Goal: Task Accomplishment & Management: Manage account settings

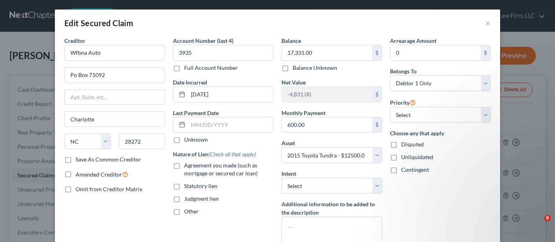
select select "28"
select select "6"
select select "0"
click at [485, 24] on button "×" at bounding box center [488, 23] width 6 height 10
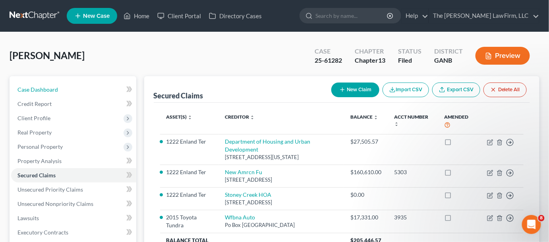
drag, startPoint x: 42, startPoint y: 86, endPoint x: 53, endPoint y: 89, distance: 11.4
click at [42, 87] on span "Case Dashboard" at bounding box center [37, 89] width 41 height 7
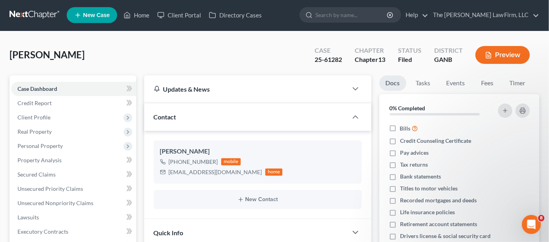
scroll to position [180, 0]
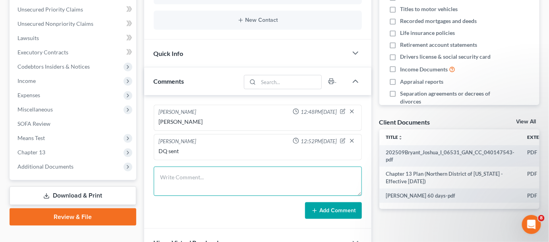
click at [200, 176] on textarea at bounding box center [258, 181] width 208 height 29
type textarea "7004 filed"
click at [342, 203] on button "Add Comment" at bounding box center [333, 211] width 57 height 17
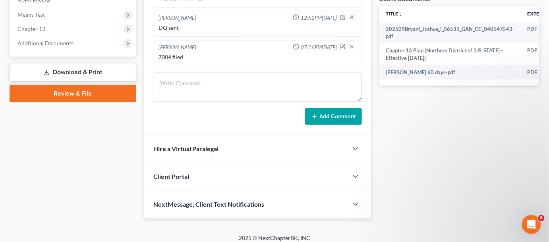
scroll to position [308, 0]
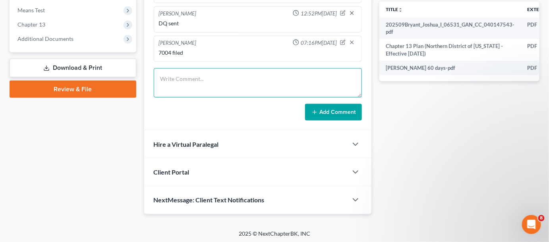
click at [213, 77] on textarea at bounding box center [258, 82] width 208 height 29
type textarea "Emailed CL petition, plan 341 & pmnt info"
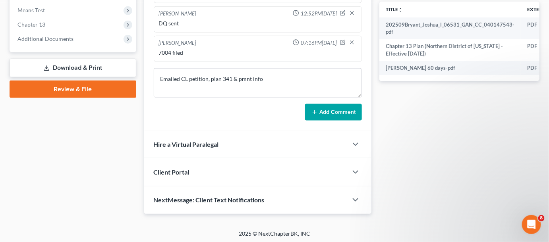
drag, startPoint x: 345, startPoint y: 112, endPoint x: 182, endPoint y: 5, distance: 195.2
click at [345, 112] on button "Add Comment" at bounding box center [333, 112] width 57 height 17
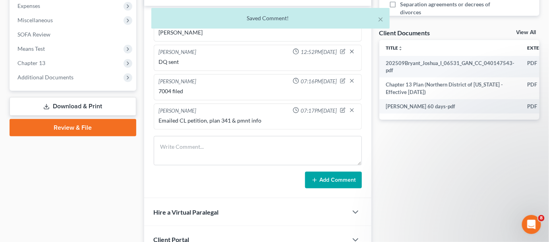
scroll to position [248, 0]
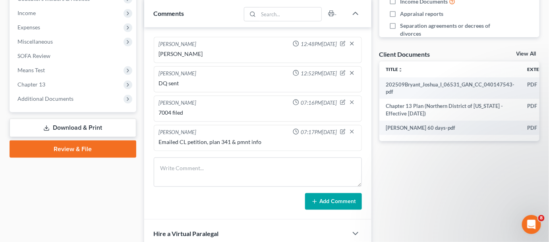
drag, startPoint x: 10, startPoint y: 191, endPoint x: 68, endPoint y: 1, distance: 198.7
click at [13, 182] on div "Case Dashboard Payments Invoices Payments Payments Credit Report Client Profile" at bounding box center [73, 66] width 135 height 476
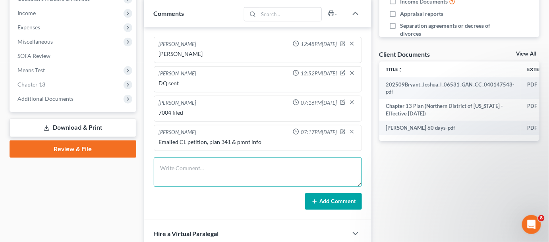
click at [203, 169] on textarea at bounding box center [258, 172] width 208 height 29
type textarea "Uploaded SN, ID, 2023 TR"
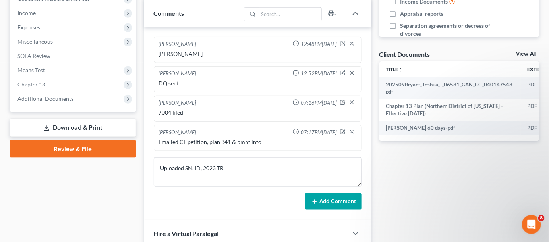
click at [335, 205] on button "Add Comment" at bounding box center [333, 201] width 57 height 17
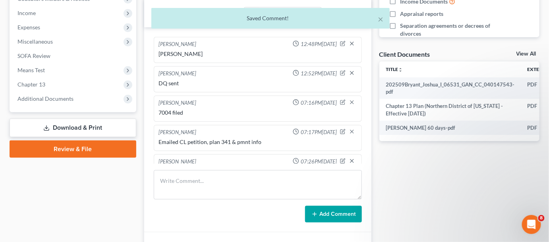
scroll to position [15, 0]
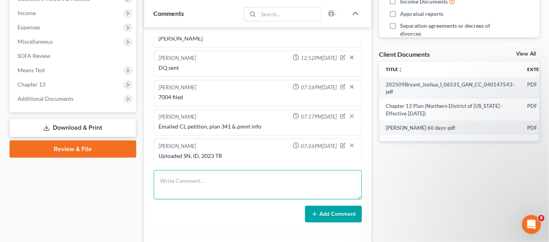
click at [185, 176] on textarea at bounding box center [258, 184] width 208 height 29
type textarea "DQ filed"
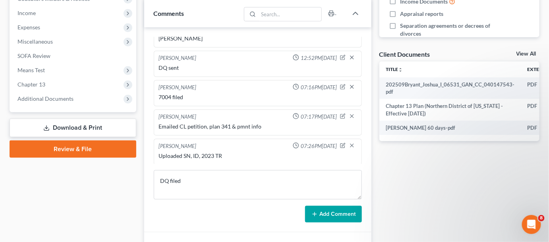
click at [323, 209] on button "Add Comment" at bounding box center [333, 214] width 57 height 17
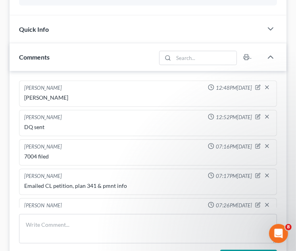
scroll to position [0, 0]
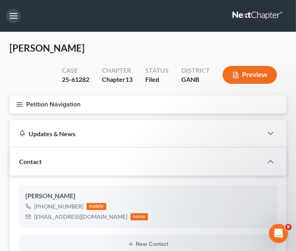
click at [15, 21] on button "button" at bounding box center [13, 16] width 14 height 14
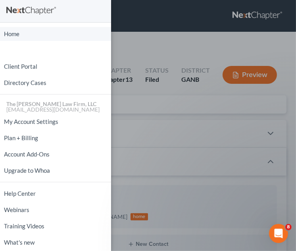
click at [23, 35] on link "Home" at bounding box center [55, 34] width 111 height 14
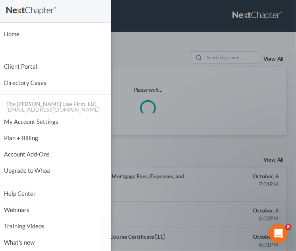
click at [146, 39] on div "Home New Case Client Portal Directory Cases The [PERSON_NAME] Law Firm, LLC [EM…" at bounding box center [148, 125] width 296 height 251
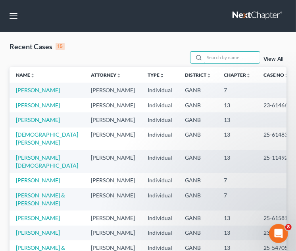
click at [222, 58] on input "search" at bounding box center [233, 58] width 56 height 12
type input "[DEMOGRAPHIC_DATA]"
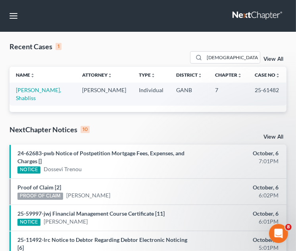
click at [18, 86] on td "[PERSON_NAME], Shabliss" at bounding box center [43, 94] width 66 height 23
click at [43, 91] on link "[PERSON_NAME], Shabliss" at bounding box center [38, 94] width 45 height 15
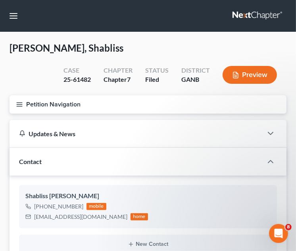
click at [18, 104] on line "button" at bounding box center [20, 104] width 6 height 0
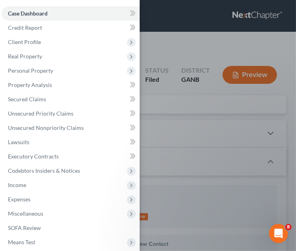
drag, startPoint x: 29, startPoint y: 39, endPoint x: 75, endPoint y: 79, distance: 61.1
click at [29, 40] on span "Client Profile" at bounding box center [24, 42] width 33 height 7
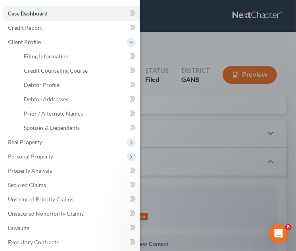
click at [177, 41] on div "Case Dashboard Payments Invoices Payments Payments Credit Report Client Profile" at bounding box center [148, 125] width 296 height 251
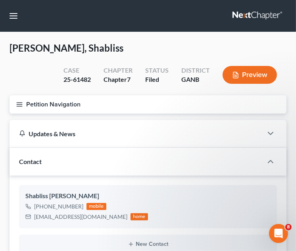
click at [17, 102] on icon "button" at bounding box center [19, 104] width 7 height 7
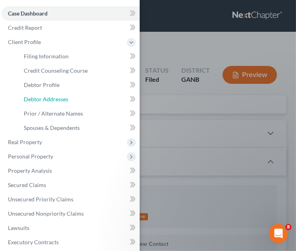
click at [49, 101] on span "Debtor Addresses" at bounding box center [46, 99] width 44 height 7
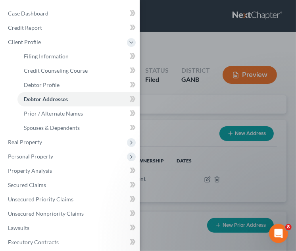
click at [199, 46] on div "Case Dashboard Payments Invoices Payments Payments Credit Report Client Profile" at bounding box center [148, 125] width 296 height 251
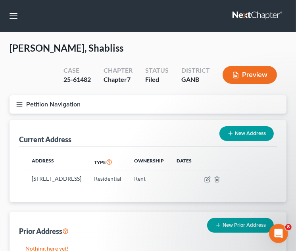
drag, startPoint x: 79, startPoint y: 178, endPoint x: 44, endPoint y: 178, distance: 35.8
click at [33, 177] on td "[STREET_ADDRESS]" at bounding box center [56, 178] width 62 height 15
copy td "[STREET_ADDRESS]"
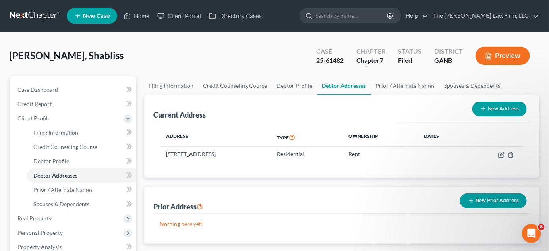
click at [388, 14] on input "search" at bounding box center [351, 15] width 73 height 15
type input "25-50077"
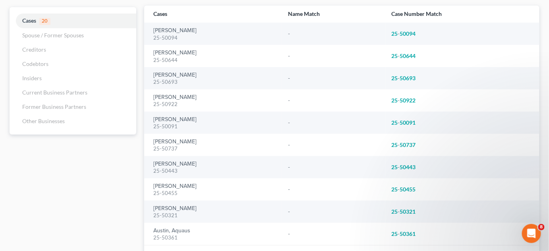
scroll to position [111, 0]
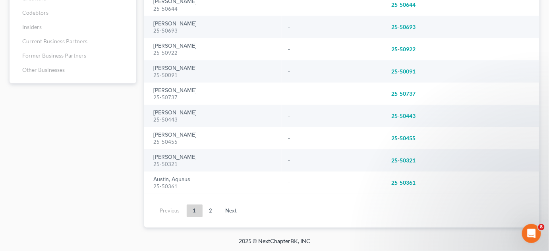
click at [210, 209] on link "2" at bounding box center [211, 211] width 16 height 13
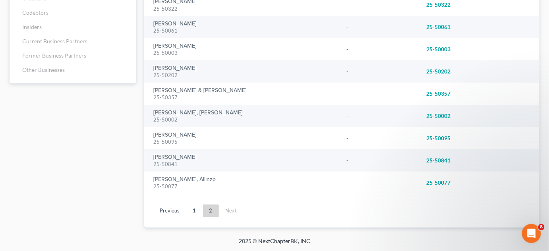
click at [179, 183] on div "25-50077" at bounding box center [244, 187] width 180 height 8
click at [178, 180] on link "[PERSON_NAME], Allinzo" at bounding box center [185, 180] width 62 height 6
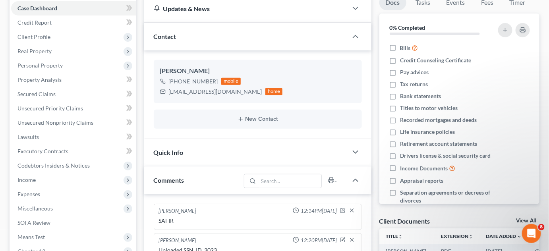
scroll to position [180, 0]
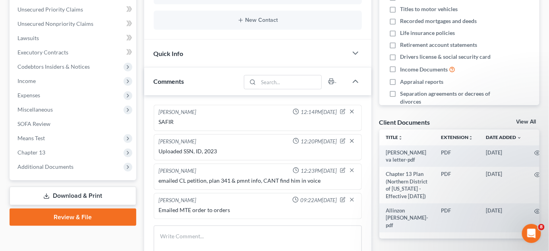
click at [52, 168] on span "Additional Documents" at bounding box center [45, 166] width 56 height 7
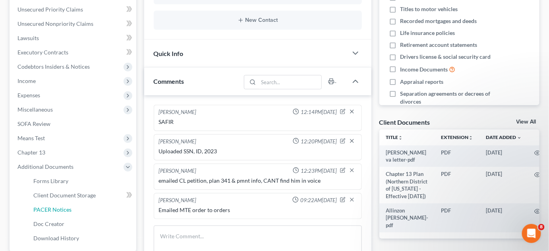
click at [58, 210] on span "PACER Notices" at bounding box center [52, 209] width 38 height 7
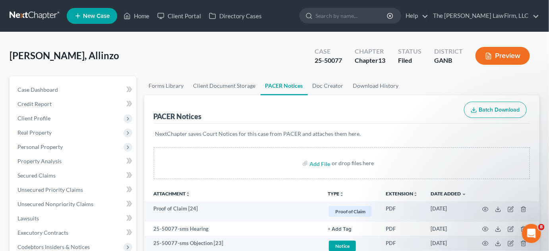
scroll to position [60, 0]
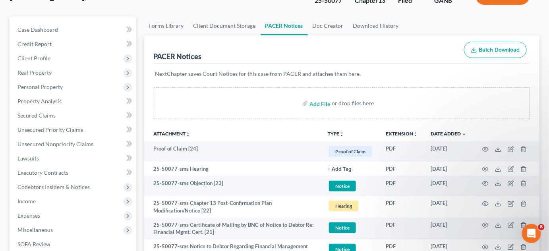
drag, startPoint x: 490, startPoint y: 128, endPoint x: 490, endPoint y: 176, distance: 47.7
click at [490, 128] on th at bounding box center [506, 134] width 67 height 16
click at [485, 202] on icon "button" at bounding box center [486, 204] width 6 height 4
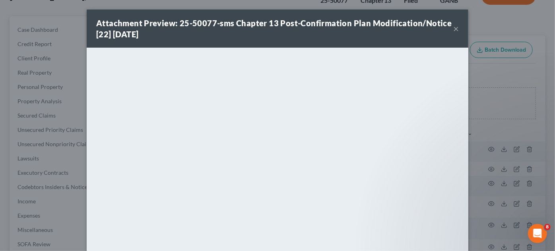
click at [485, 75] on div "Attachment Preview: 25-50077-sms Chapter 13 Post-Confirmation Plan Modification…" at bounding box center [277, 125] width 555 height 251
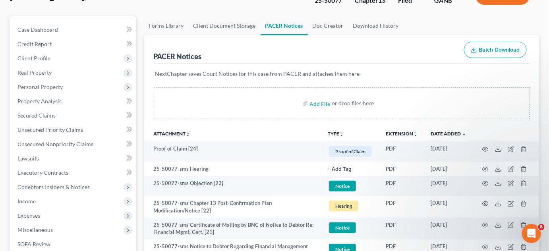
drag, startPoint x: 350, startPoint y: 55, endPoint x: 233, endPoint y: 3, distance: 128.4
click at [350, 55] on div "PACER Notices Batch Download" at bounding box center [342, 49] width 377 height 29
click at [25, 24] on link "Case Dashboard" at bounding box center [73, 30] width 125 height 14
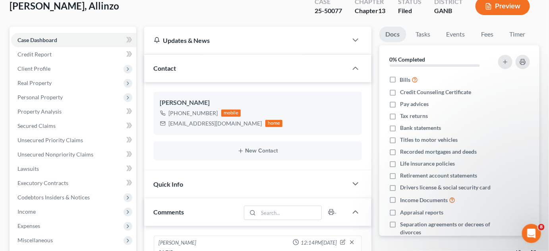
scroll to position [240, 0]
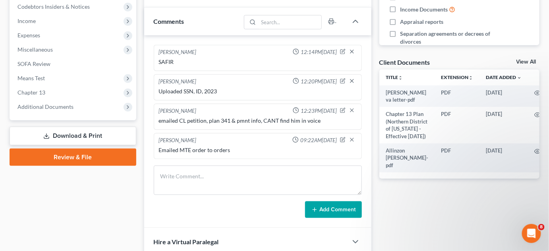
click at [48, 104] on span "Additional Documents" at bounding box center [45, 106] width 56 height 7
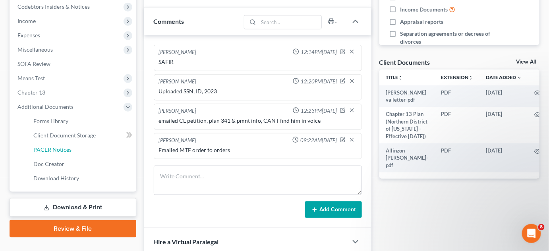
click at [65, 150] on span "PACER Notices" at bounding box center [52, 149] width 38 height 7
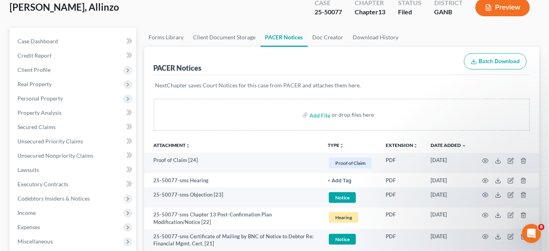
scroll to position [60, 0]
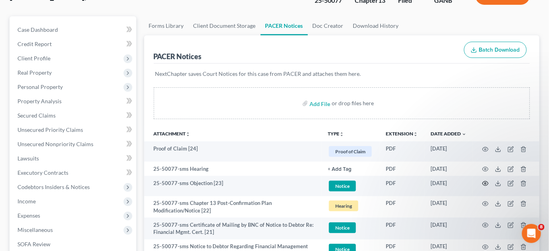
click at [487, 182] on icon "button" at bounding box center [485, 183] width 6 height 6
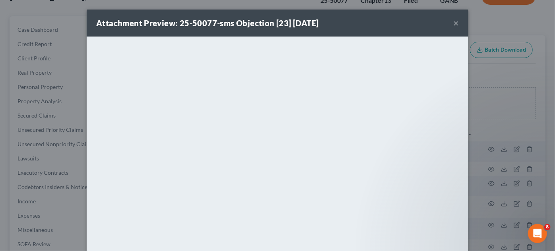
click at [474, 81] on div "Attachment Preview: 25-50077-sms Objection [23] [DATE] × <object ng-attr-data='…" at bounding box center [277, 125] width 555 height 251
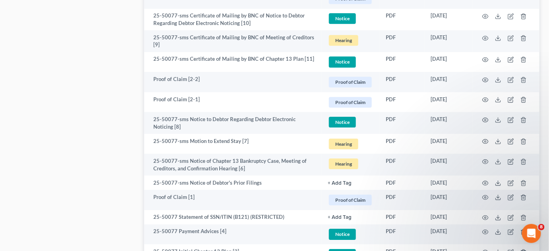
scroll to position [843, 0]
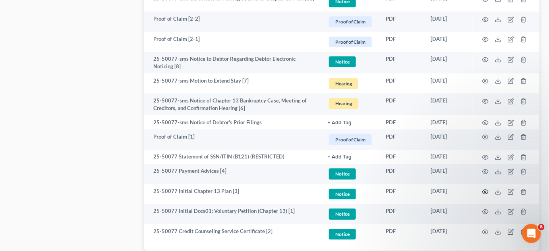
click at [484, 189] on icon "button" at bounding box center [485, 192] width 6 height 6
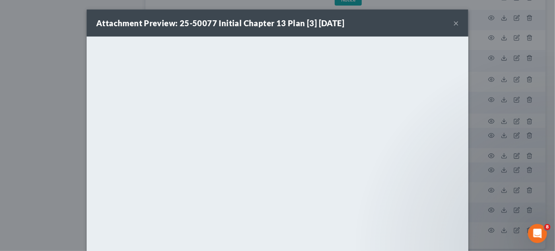
click at [453, 23] on button "×" at bounding box center [456, 23] width 6 height 10
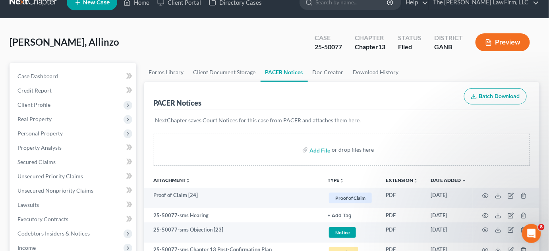
scroll to position [0, 0]
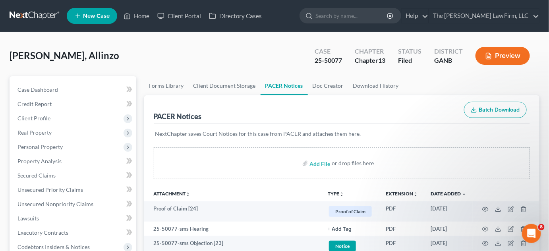
click at [33, 128] on span "Real Property" at bounding box center [73, 133] width 125 height 14
click at [55, 144] on span "Properties Owned" at bounding box center [55, 146] width 45 height 7
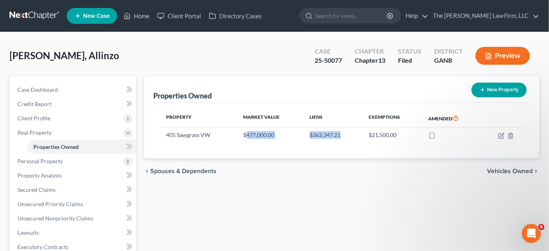
drag, startPoint x: 245, startPoint y: 131, endPoint x: 360, endPoint y: 133, distance: 114.4
click at [360, 133] on tr "405 Sawgrass VW $477,000.00 $362,347.21 $21,500.00" at bounding box center [342, 135] width 364 height 15
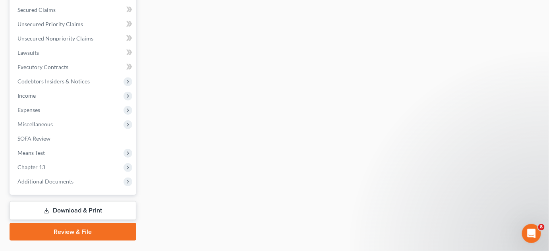
scroll to position [180, 0]
click at [72, 89] on span "Income" at bounding box center [73, 95] width 125 height 14
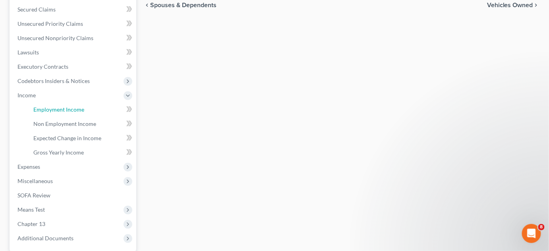
click at [68, 113] on link "Employment Income" at bounding box center [81, 109] width 109 height 14
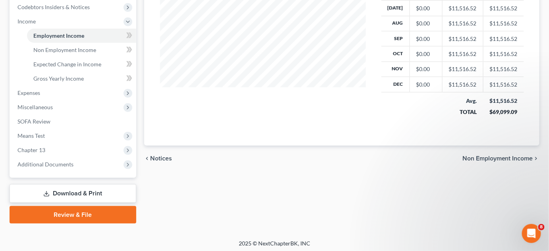
scroll to position [240, 0]
click at [50, 129] on span "Means Test" at bounding box center [73, 135] width 125 height 14
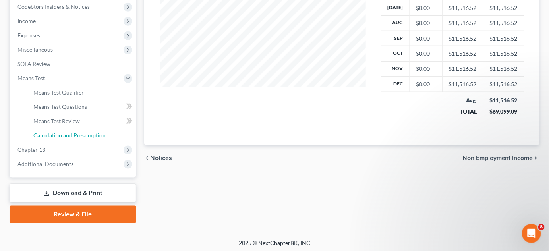
click at [73, 135] on span "Calculation and Presumption" at bounding box center [69, 135] width 72 height 7
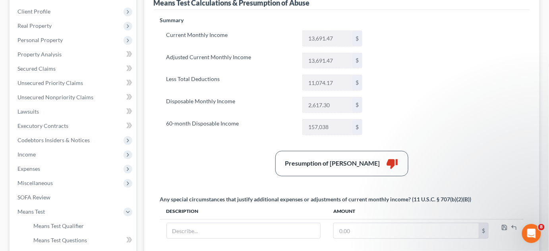
scroll to position [120, 0]
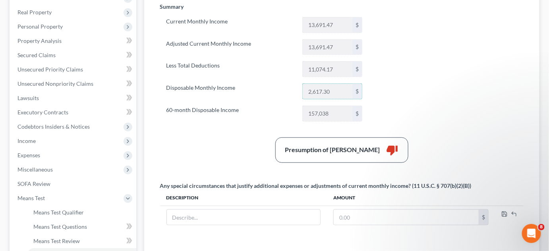
drag, startPoint x: 315, startPoint y: 92, endPoint x: 301, endPoint y: 94, distance: 14.8
click at [301, 94] on div "2,617.30 $" at bounding box center [332, 91] width 68 height 16
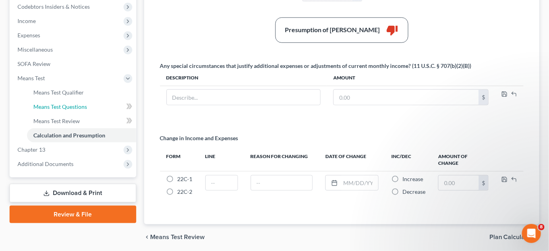
click at [65, 103] on span "Means Test Questions" at bounding box center [60, 106] width 54 height 7
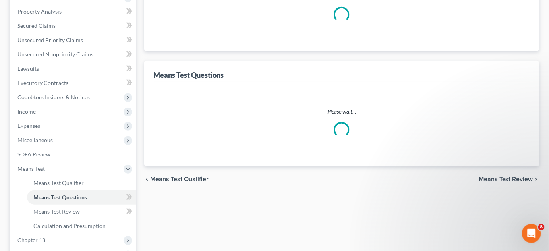
scroll to position [43, 0]
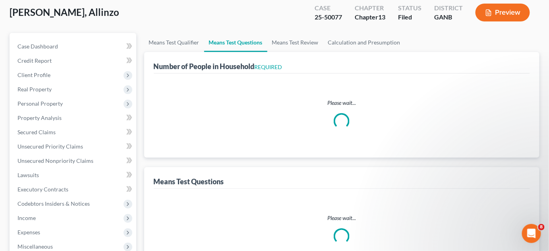
select select "1"
select select "60"
select select "1"
select select "60"
select select "1"
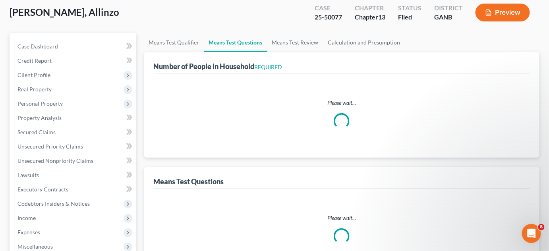
select select "60"
select select "0"
select select "60"
select select "0"
select select "60"
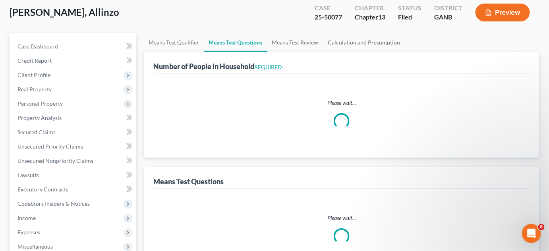
select select "3"
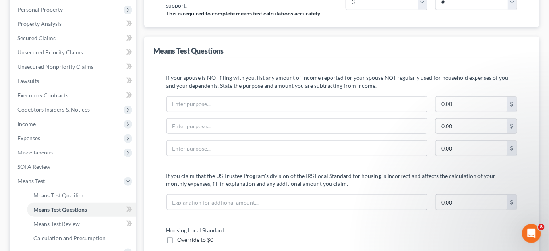
scroll to position [120, 0]
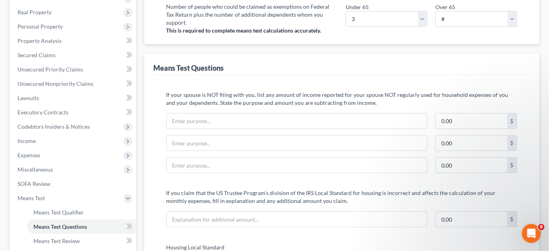
drag, startPoint x: 34, startPoint y: 139, endPoint x: 41, endPoint y: 144, distance: 8.9
click at [34, 139] on span "Income" at bounding box center [26, 140] width 18 height 7
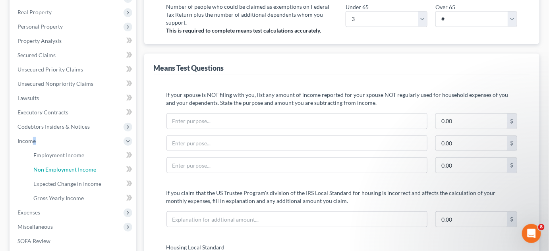
click at [50, 171] on span "Non Employment Income" at bounding box center [64, 169] width 63 height 7
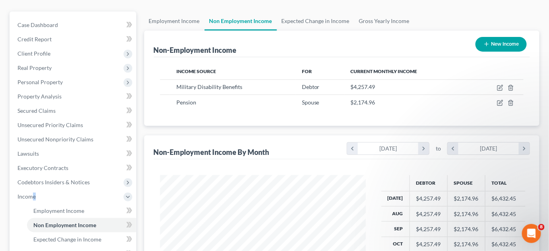
scroll to position [120, 0]
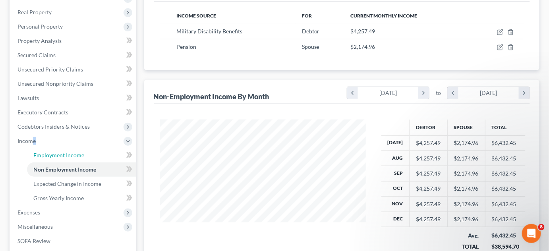
drag, startPoint x: 56, startPoint y: 157, endPoint x: 122, endPoint y: 147, distance: 66.4
click at [56, 157] on span "Employment Income" at bounding box center [58, 155] width 51 height 7
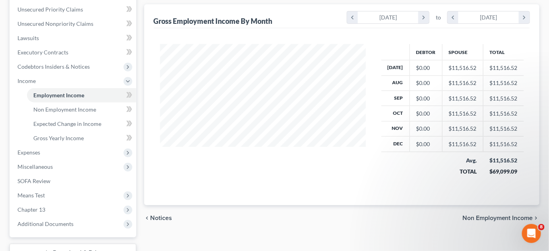
click at [31, 188] on span "Means Test" at bounding box center [73, 195] width 125 height 14
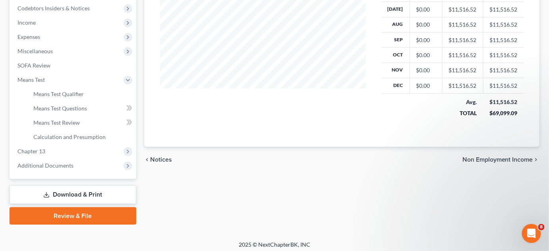
scroll to position [242, 0]
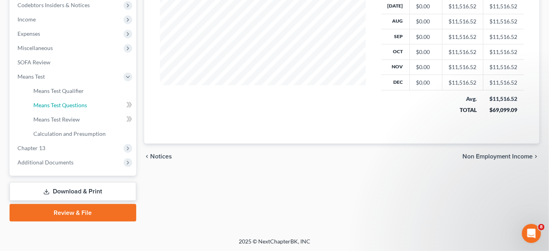
click at [88, 101] on link "Means Test Questions" at bounding box center [81, 105] width 109 height 14
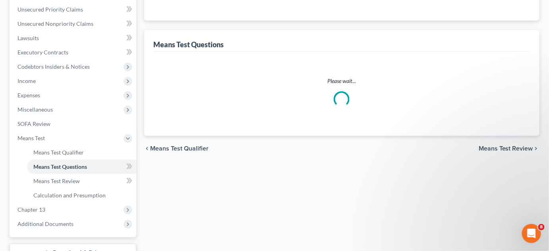
select select "1"
select select "60"
select select "1"
select select "60"
select select "1"
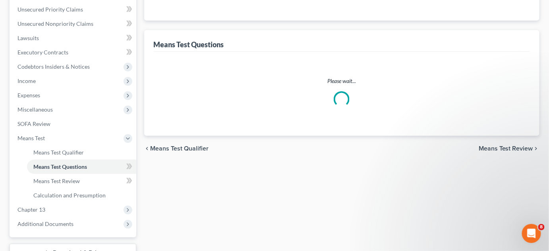
select select "60"
select select "0"
select select "60"
select select "0"
select select "60"
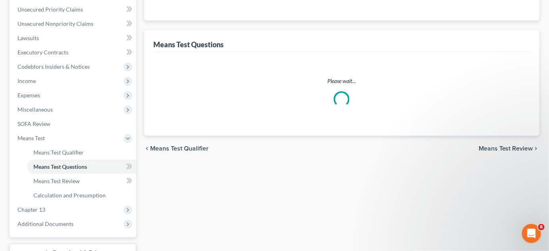
select select "3"
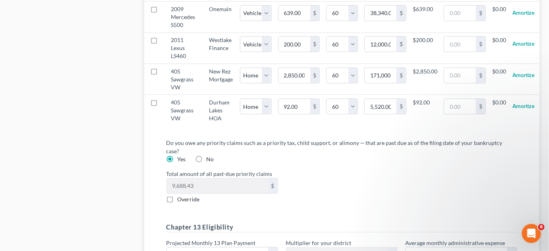
click at [160, 180] on div "Do you owe any priority claims such as a priority tax, child support, or alimon…" at bounding box center [342, 209] width 364 height 140
click at [178, 195] on label "Override" at bounding box center [189, 199] width 22 height 8
click at [181, 195] on input "Override" at bounding box center [183, 197] width 5 height 5
checkbox input "true"
click at [188, 178] on input "0.00" at bounding box center [217, 185] width 101 height 15
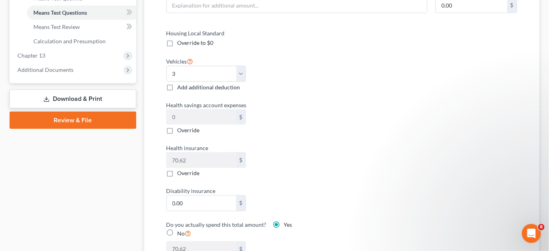
scroll to position [236, 0]
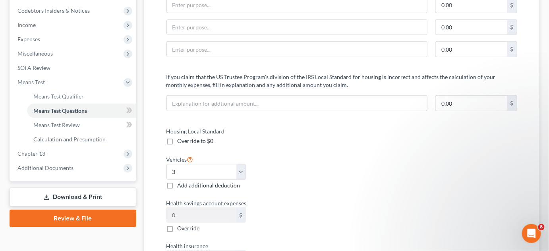
type input "34,000"
click at [64, 141] on span "Calculation and Presumption" at bounding box center [69, 139] width 72 height 7
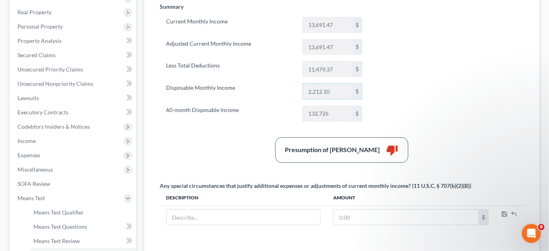
drag, startPoint x: 340, startPoint y: 93, endPoint x: 303, endPoint y: 95, distance: 37.0
click at [303, 95] on input "2,212.10" at bounding box center [328, 91] width 50 height 15
click at [61, 15] on span "Real Property" at bounding box center [73, 12] width 125 height 14
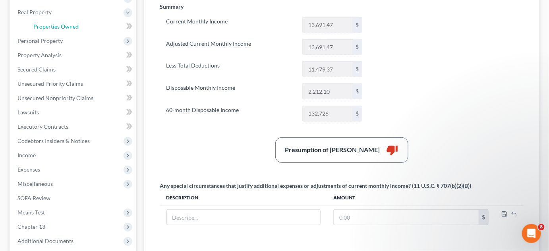
click at [65, 32] on link "Properties Owned" at bounding box center [81, 26] width 109 height 14
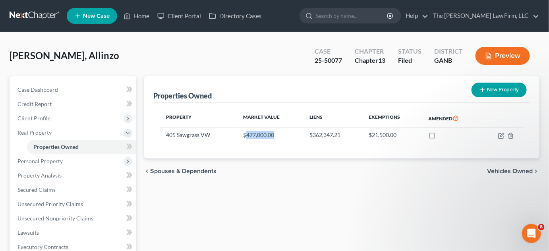
drag, startPoint x: 247, startPoint y: 134, endPoint x: 306, endPoint y: 133, distance: 59.2
click at [301, 133] on td "$477,000.00" at bounding box center [270, 135] width 67 height 15
click at [502, 135] on icon "button" at bounding box center [501, 136] width 6 height 6
select select "10"
select select "59"
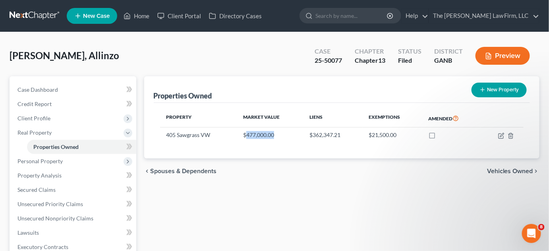
select select "3"
select select "0"
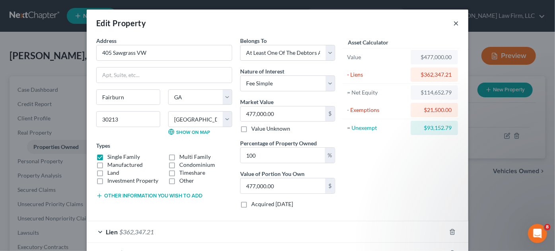
click at [453, 23] on button "×" at bounding box center [456, 23] width 6 height 10
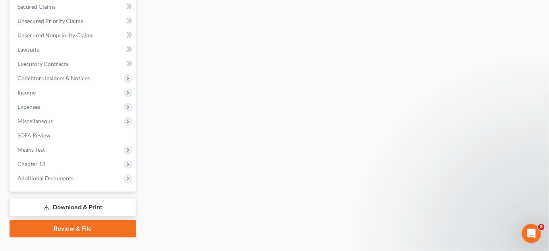
scroll to position [199, 0]
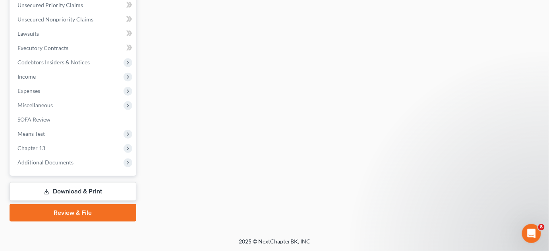
click at [55, 91] on span "Expenses" at bounding box center [73, 91] width 125 height 14
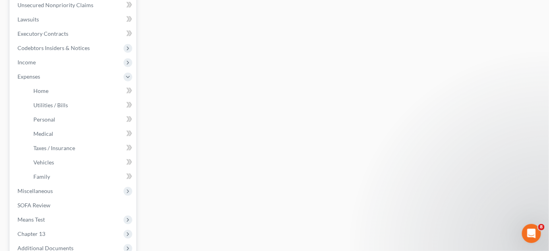
scroll to position [185, 0]
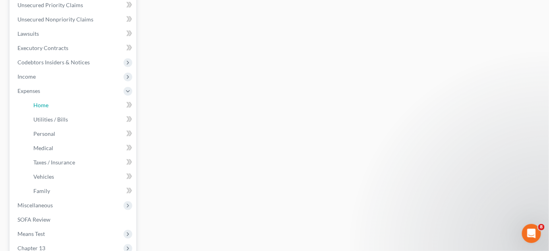
click at [52, 104] on link "Home" at bounding box center [81, 105] width 109 height 14
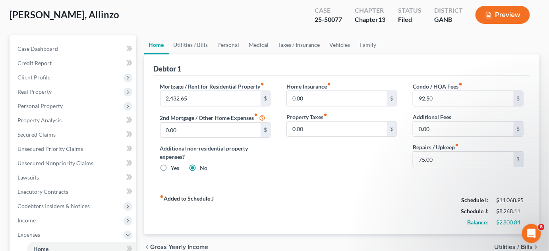
scroll to position [60, 0]
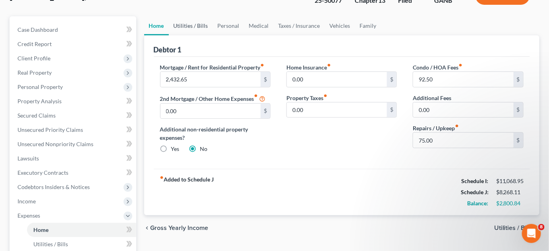
drag, startPoint x: 194, startPoint y: 21, endPoint x: 204, endPoint y: 30, distance: 14.1
click at [194, 21] on link "Utilities / Bills" at bounding box center [191, 25] width 44 height 19
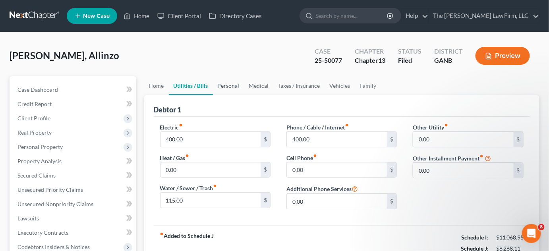
click at [229, 87] on link "Personal" at bounding box center [228, 85] width 31 height 19
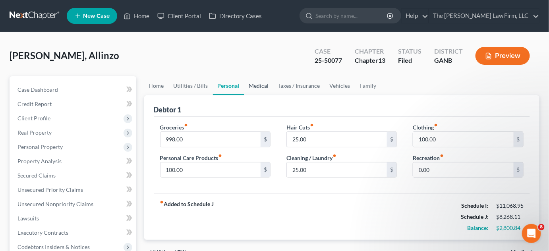
click at [259, 89] on link "Medical" at bounding box center [258, 85] width 29 height 19
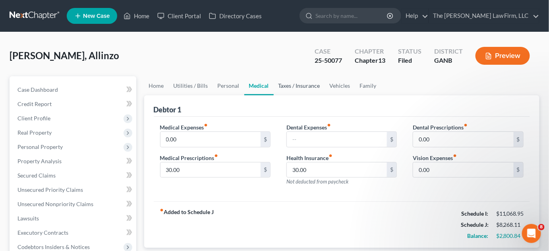
click at [298, 87] on link "Taxes / Insurance" at bounding box center [299, 85] width 51 height 19
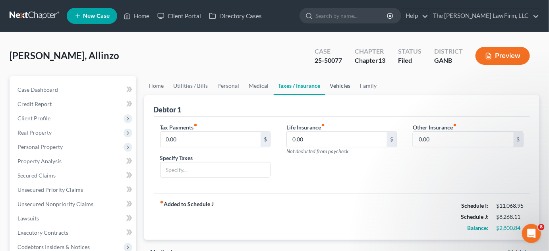
click at [337, 85] on link "Vehicles" at bounding box center [340, 85] width 30 height 19
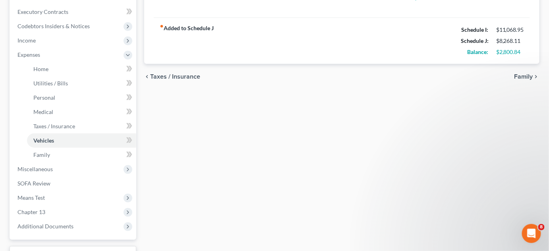
scroll to position [164, 0]
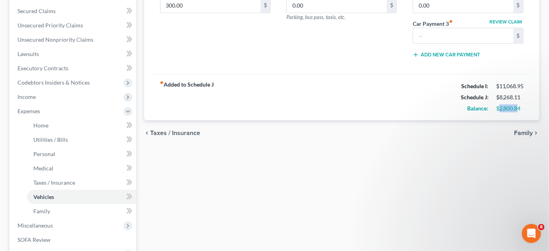
drag, startPoint x: 498, startPoint y: 108, endPoint x: 518, endPoint y: 109, distance: 20.3
click at [518, 109] on div "$2,800.84" at bounding box center [509, 108] width 27 height 8
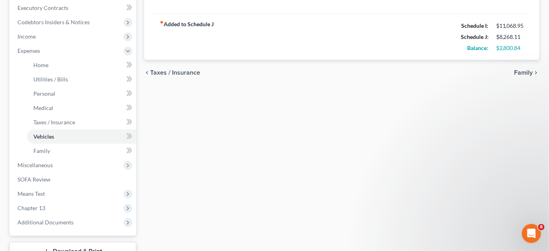
drag, startPoint x: 30, startPoint y: 206, endPoint x: 42, endPoint y: 201, distance: 13.5
click at [31, 207] on span "Chapter 13" at bounding box center [31, 208] width 28 height 7
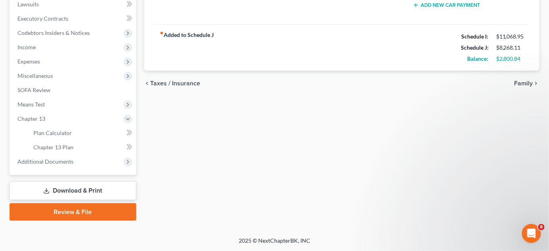
scroll to position [213, 0]
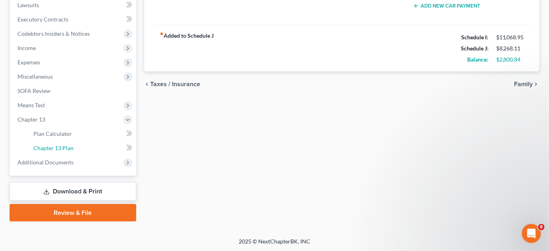
click at [59, 143] on link "Chapter 13 Plan" at bounding box center [81, 148] width 109 height 14
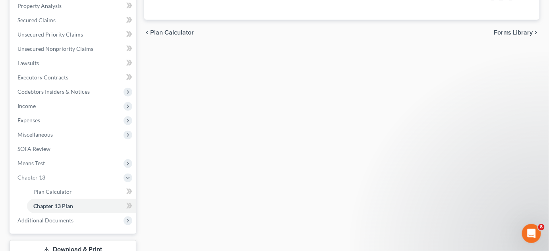
scroll to position [180, 0]
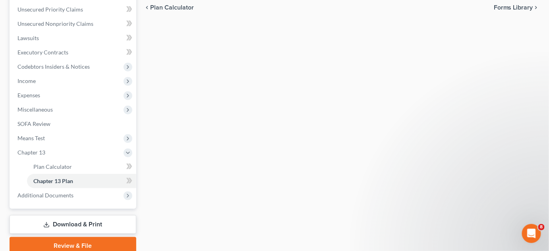
click at [65, 196] on span "Additional Documents" at bounding box center [45, 195] width 56 height 7
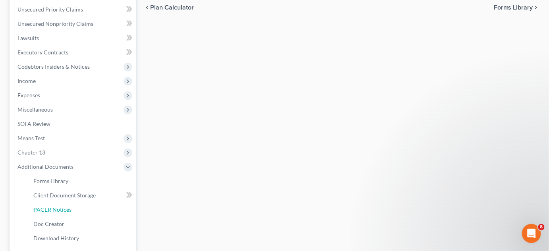
click at [64, 208] on span "PACER Notices" at bounding box center [52, 209] width 38 height 7
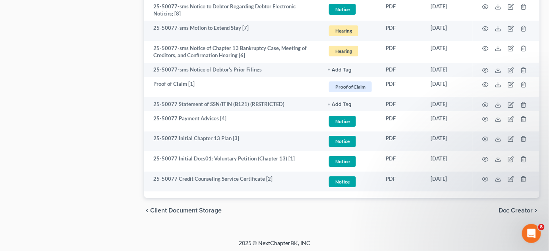
scroll to position [917, 0]
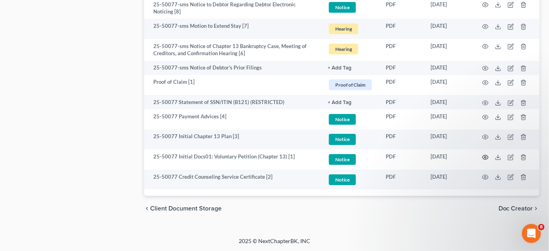
click at [484, 157] on icon "button" at bounding box center [485, 157] width 6 height 6
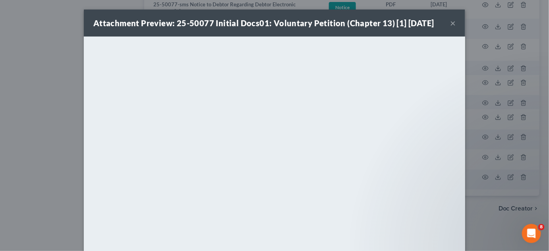
scroll to position [914, 0]
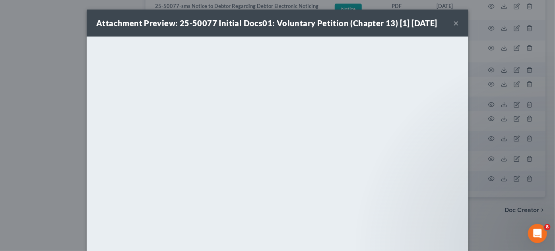
click at [44, 91] on div "Attachment Preview: 25-50077 Initial Docs01: Voluntary Petition (Chapter 13) [1…" at bounding box center [277, 125] width 555 height 251
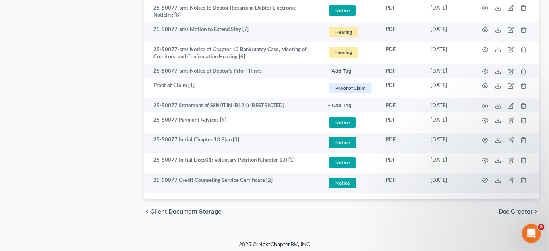
drag, startPoint x: 352, startPoint y: 228, endPoint x: 179, endPoint y: 73, distance: 232.9
